Goal: Find specific page/section: Find specific page/section

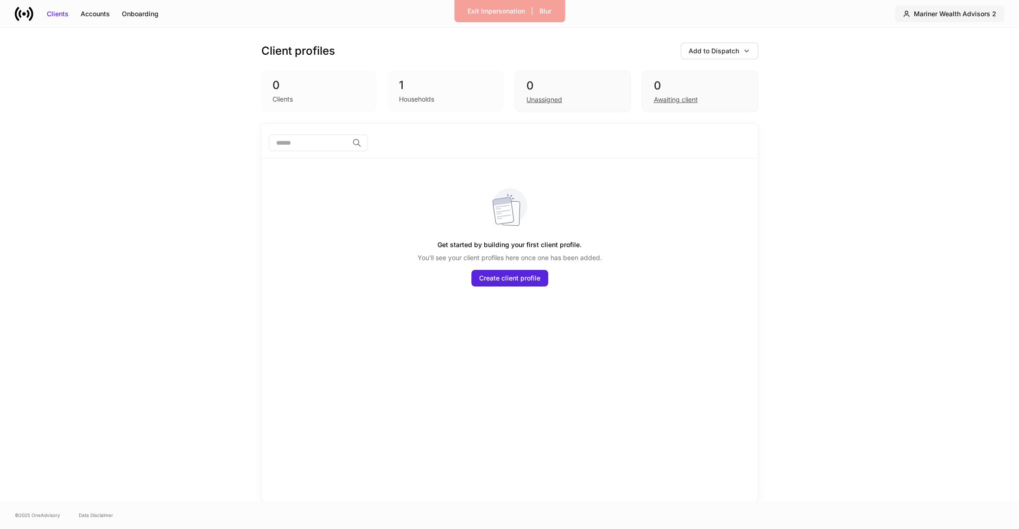
click at [935, 17] on div "Mariner Wealth Advisors 2" at bounding box center [955, 13] width 83 height 9
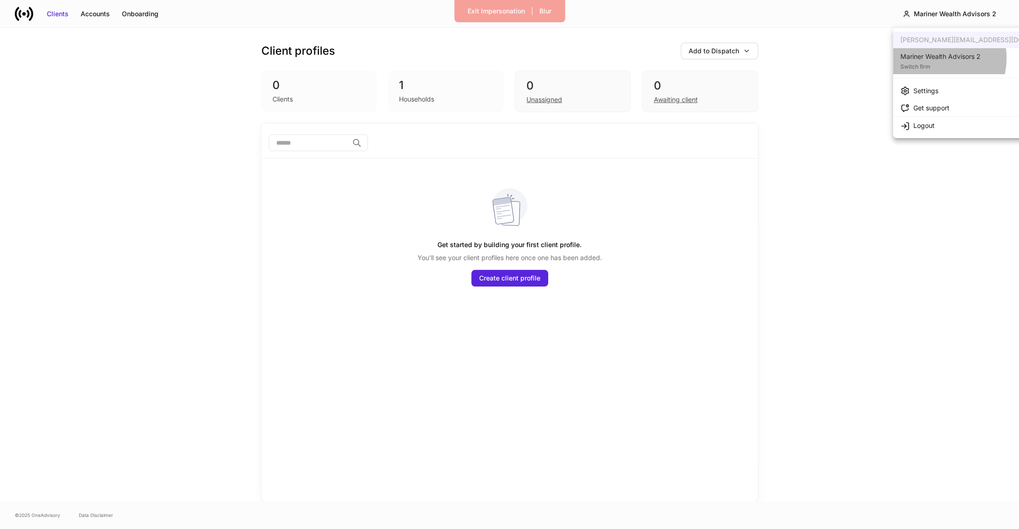
click at [933, 58] on div "Mariner Wealth Advisors 2" at bounding box center [941, 56] width 80 height 9
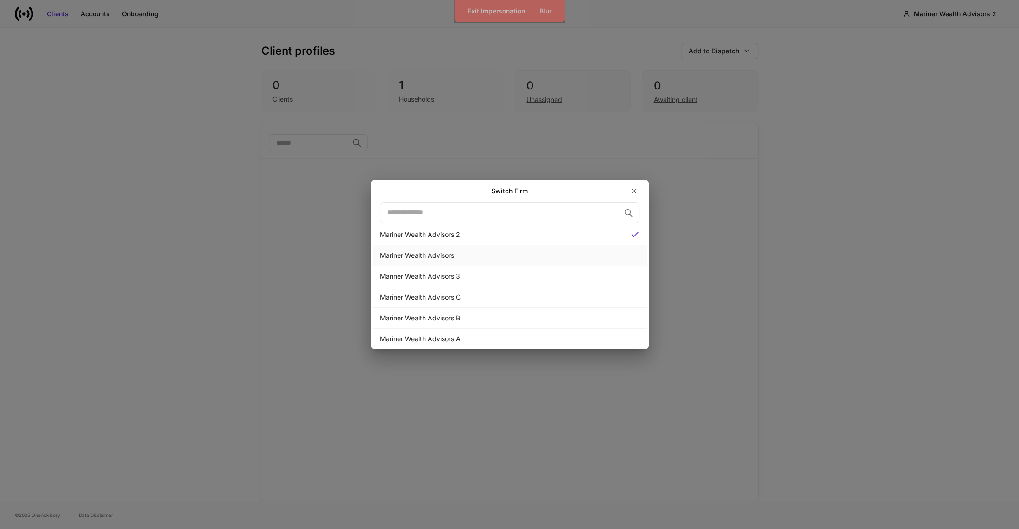
click at [484, 253] on div "Mariner Wealth Advisors" at bounding box center [510, 255] width 260 height 9
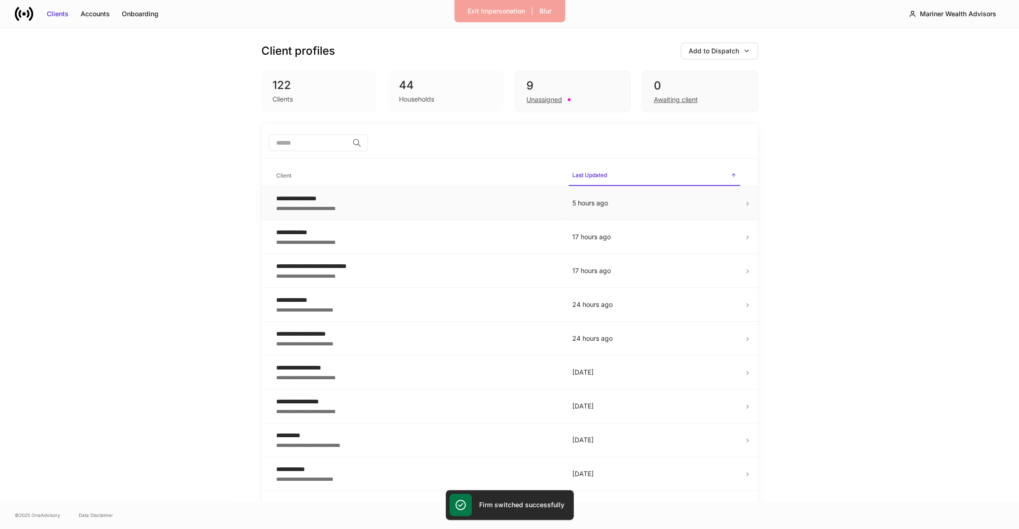
click at [391, 192] on td "**********" at bounding box center [417, 203] width 296 height 34
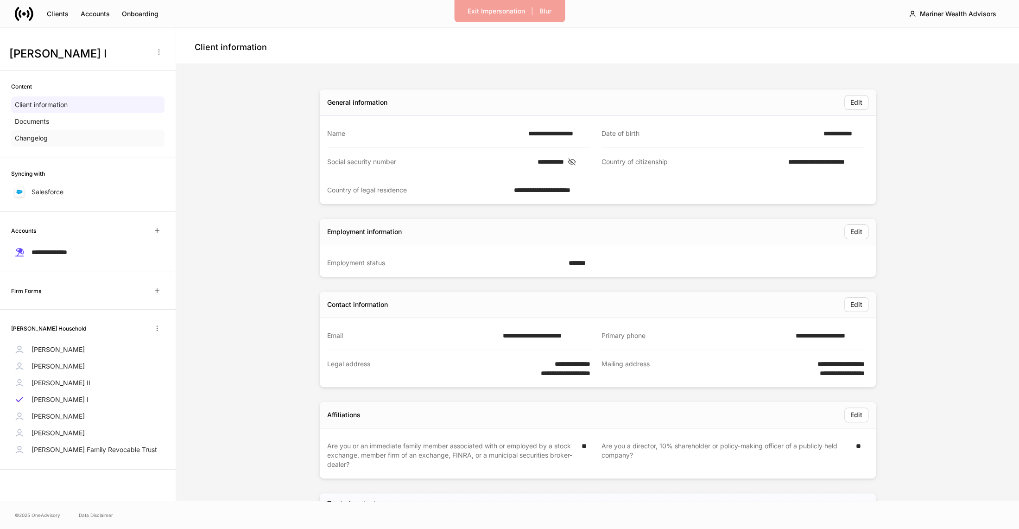
click at [36, 136] on p "Changelog" at bounding box center [31, 138] width 33 height 9
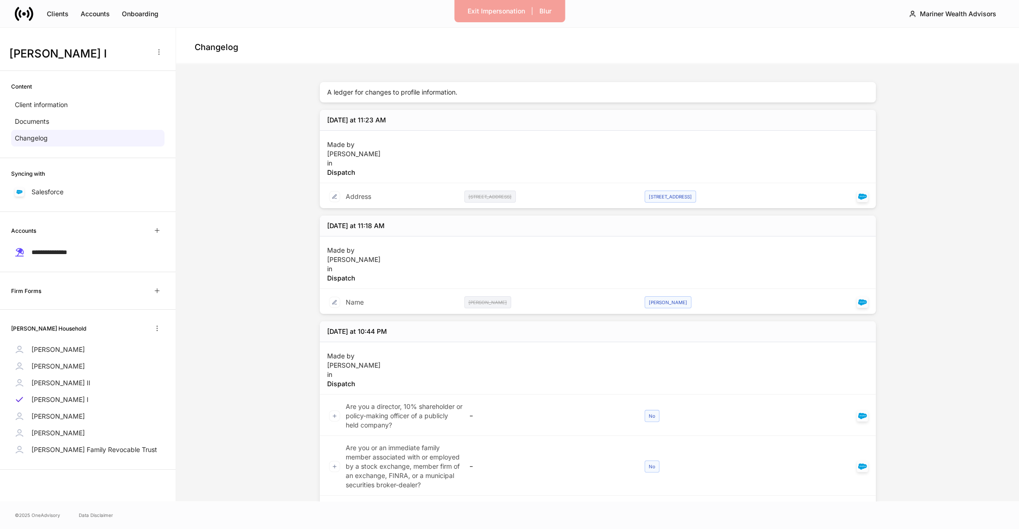
scroll to position [26, 0]
